Goal: Navigation & Orientation: Find specific page/section

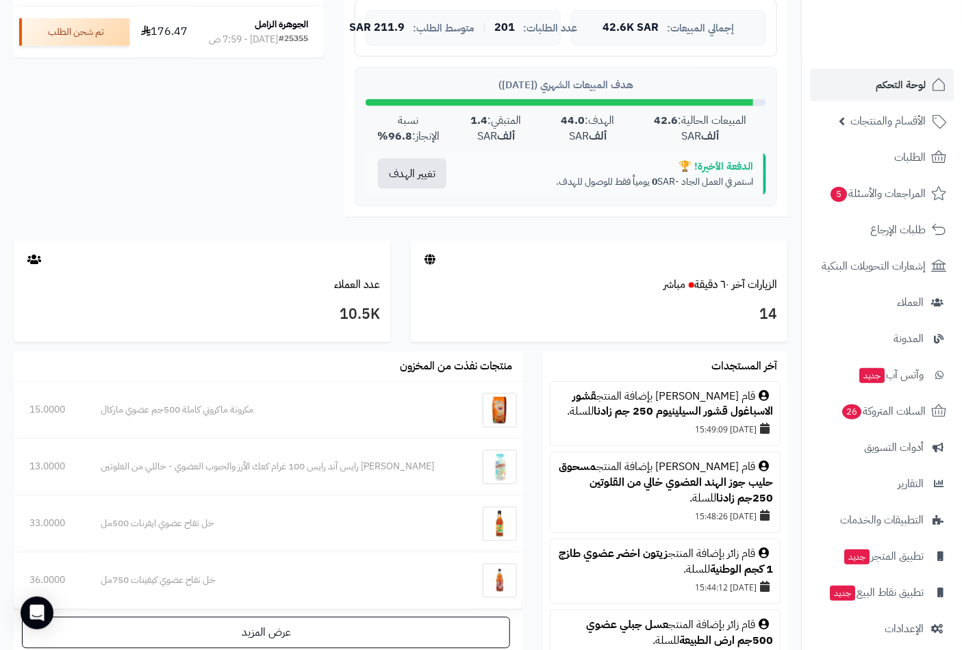
scroll to position [608, 0]
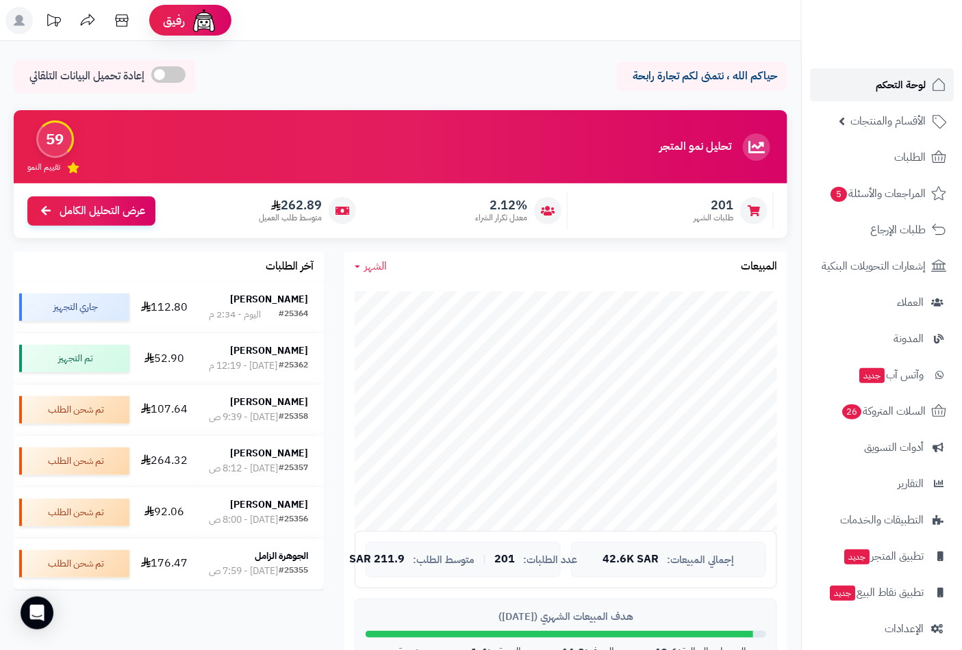
click at [899, 84] on span "لوحة التحكم" at bounding box center [900, 84] width 50 height 19
